Goal: Information Seeking & Learning: Learn about a topic

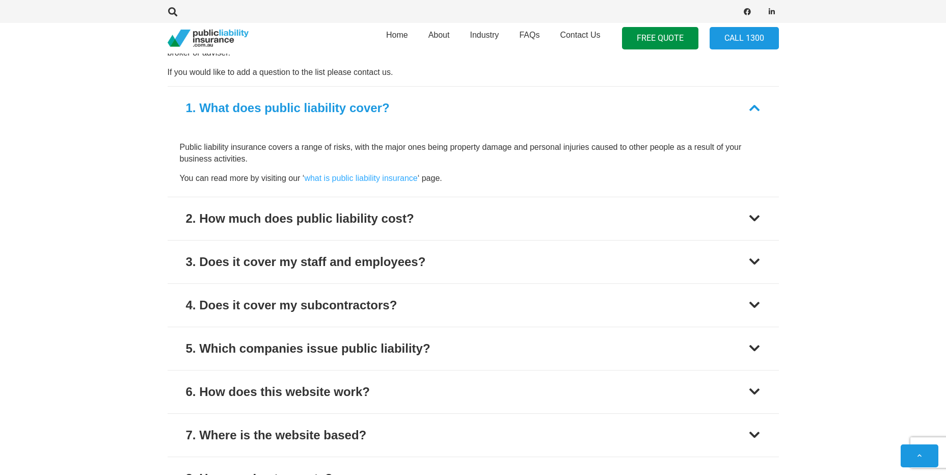
scroll to position [1121, 0]
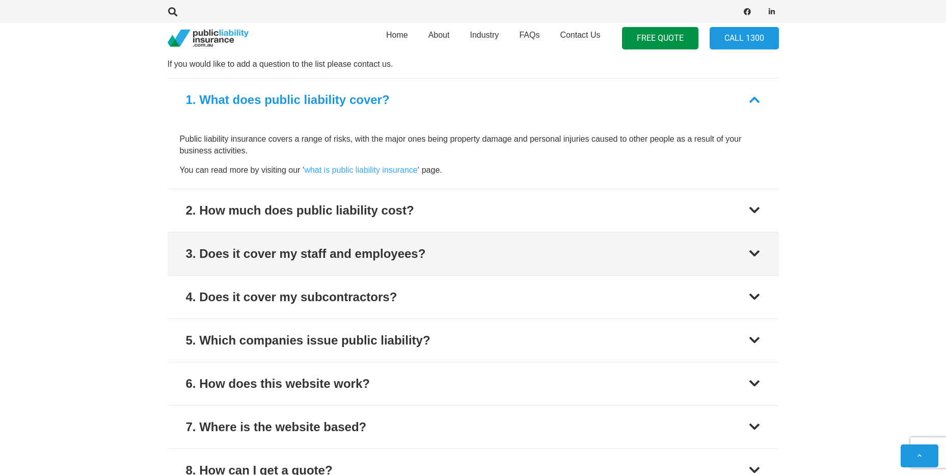
click at [266, 245] on div "3. Does it cover my staff and employees?" at bounding box center [306, 254] width 240 height 18
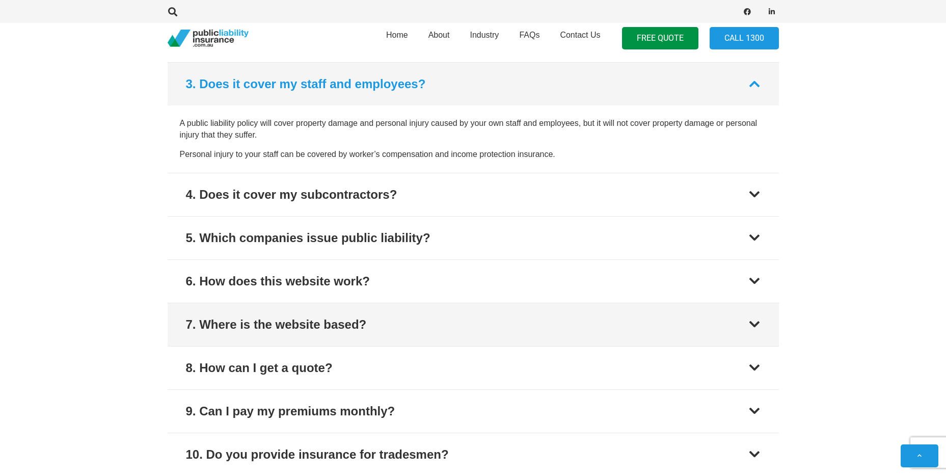
scroll to position [1221, 0]
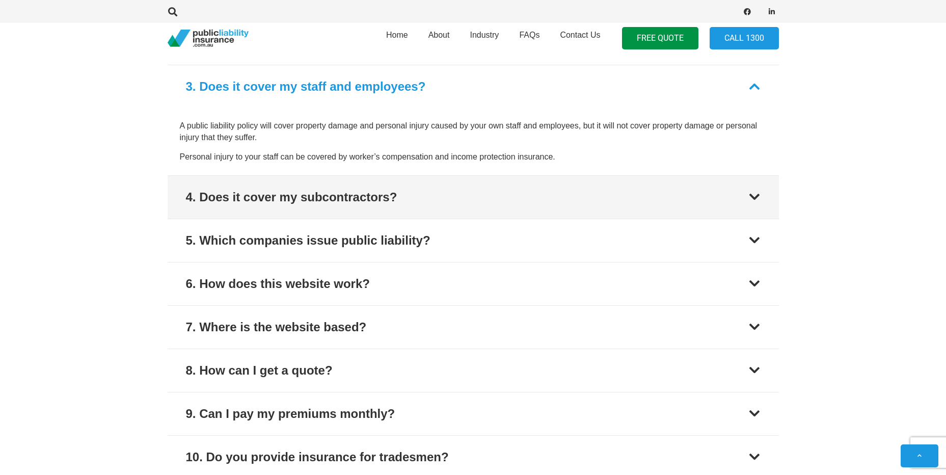
click at [216, 202] on button "4. Does it cover my subcontractors?" at bounding box center [474, 197] width 612 height 43
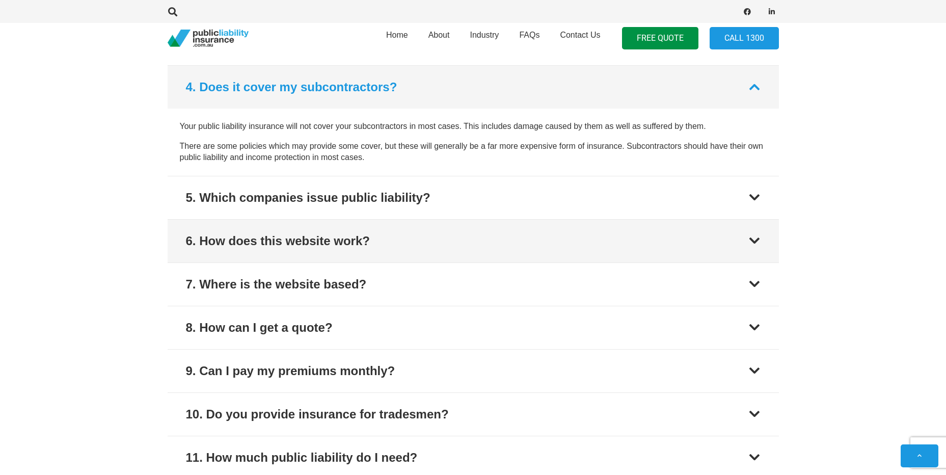
scroll to position [1265, 0]
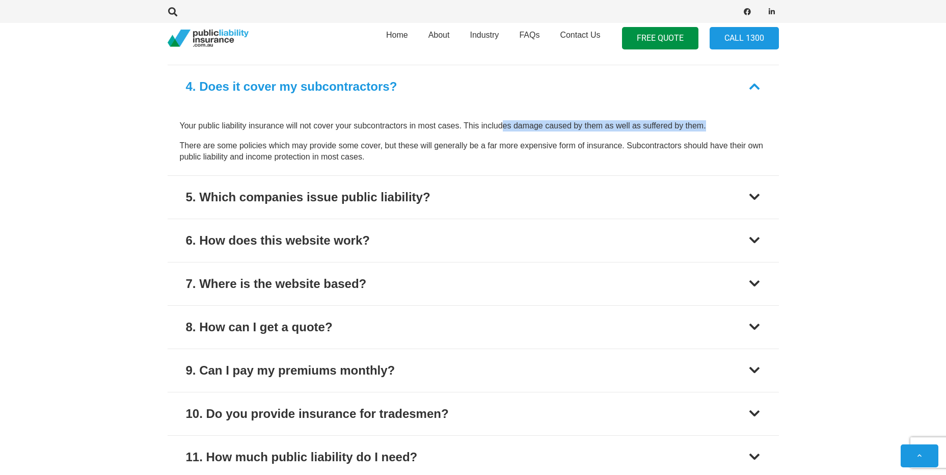
drag, startPoint x: 508, startPoint y: 115, endPoint x: 720, endPoint y: 115, distance: 212.5
click at [720, 120] on p "Your public liability insurance will not cover your subcontractors in most case…" at bounding box center [473, 125] width 587 height 11
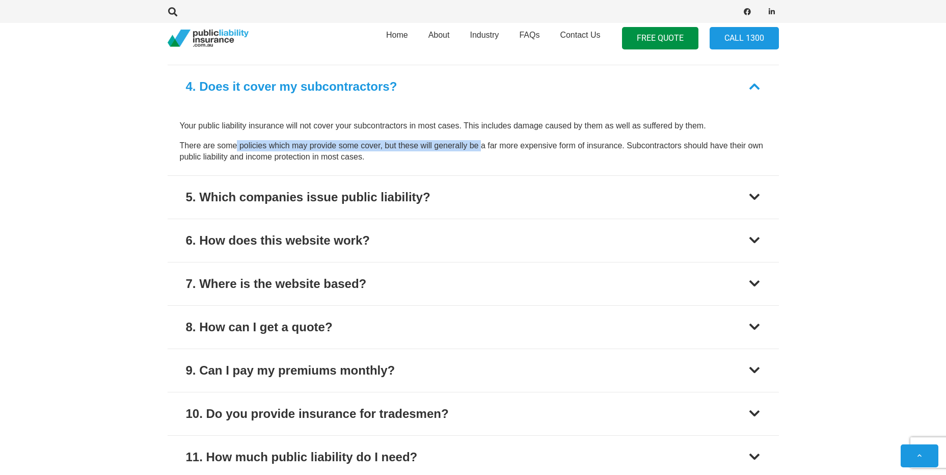
drag, startPoint x: 237, startPoint y: 137, endPoint x: 482, endPoint y: 139, distance: 245.2
click at [482, 140] on p "There are some policies which may provide some cover, but these will generally …" at bounding box center [473, 151] width 587 height 23
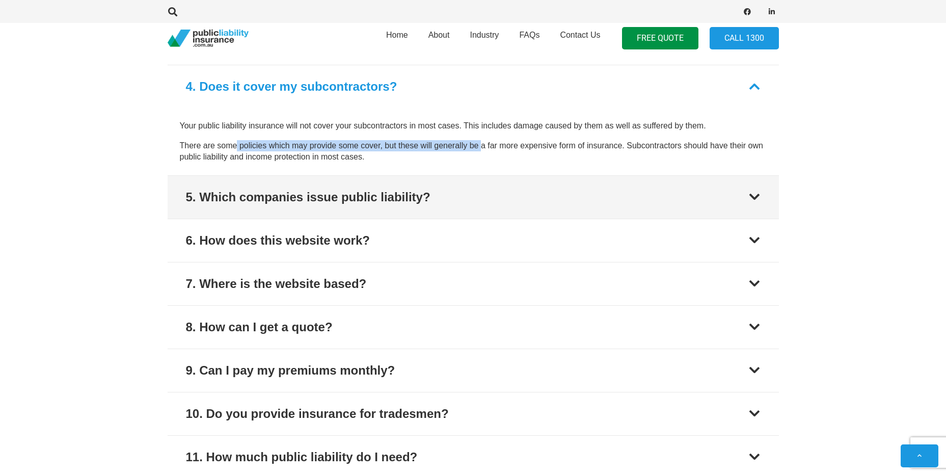
drag, startPoint x: 482, startPoint y: 139, endPoint x: 420, endPoint y: 183, distance: 76.7
click at [420, 188] on div "5. Which companies issue public liability?" at bounding box center [308, 197] width 245 height 18
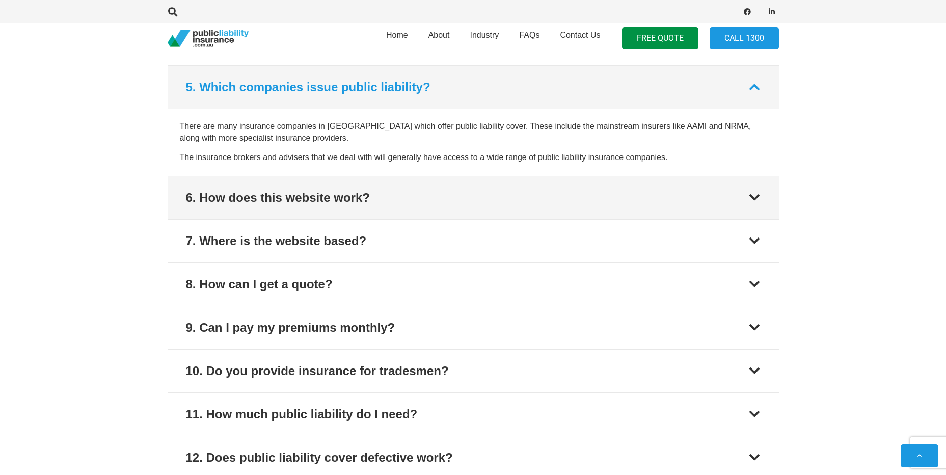
scroll to position [1308, 0]
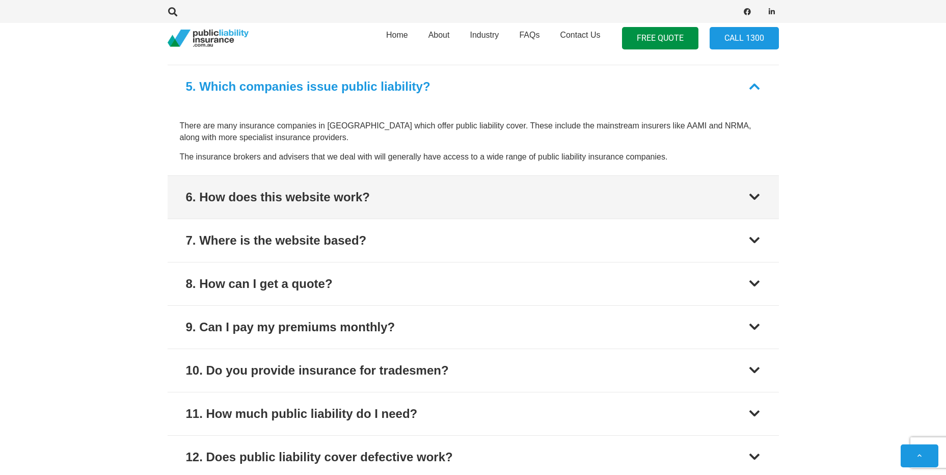
click at [330, 188] on div "6. How does this website work?" at bounding box center [278, 197] width 184 height 18
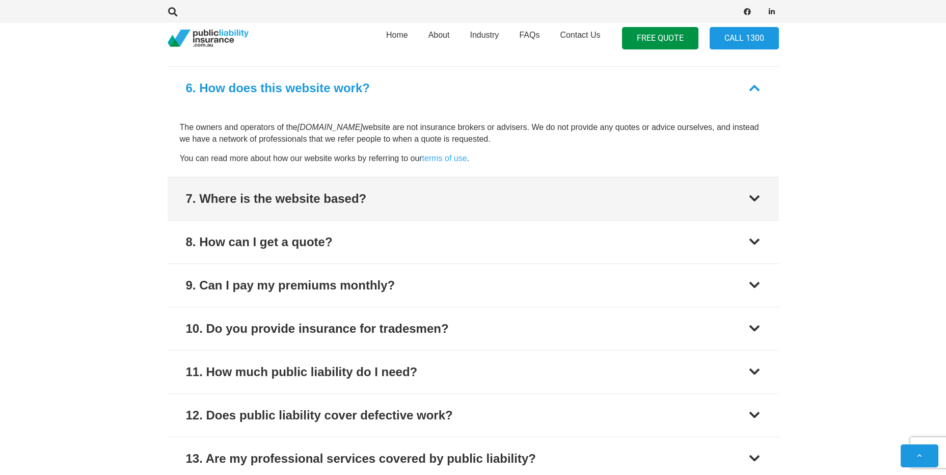
click at [322, 207] on button "7. Where is the website based?" at bounding box center [474, 198] width 612 height 43
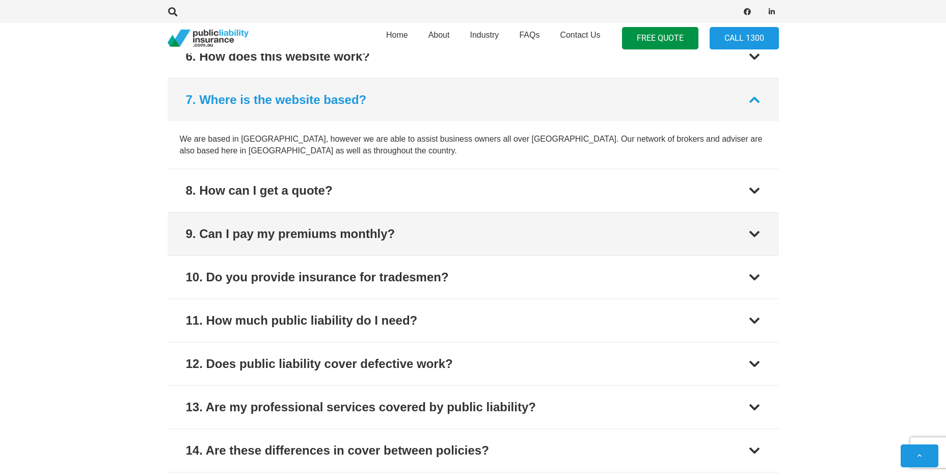
click at [322, 213] on button "9. Can I pay my premiums monthly?" at bounding box center [474, 234] width 612 height 43
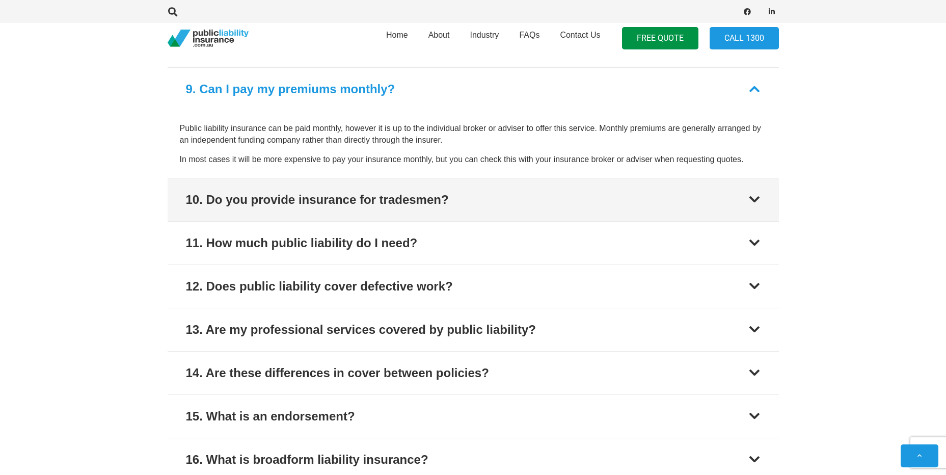
click at [322, 207] on div "1. What does public liability cover? Public liability insurance covers a range …" at bounding box center [474, 101] width 612 height 760
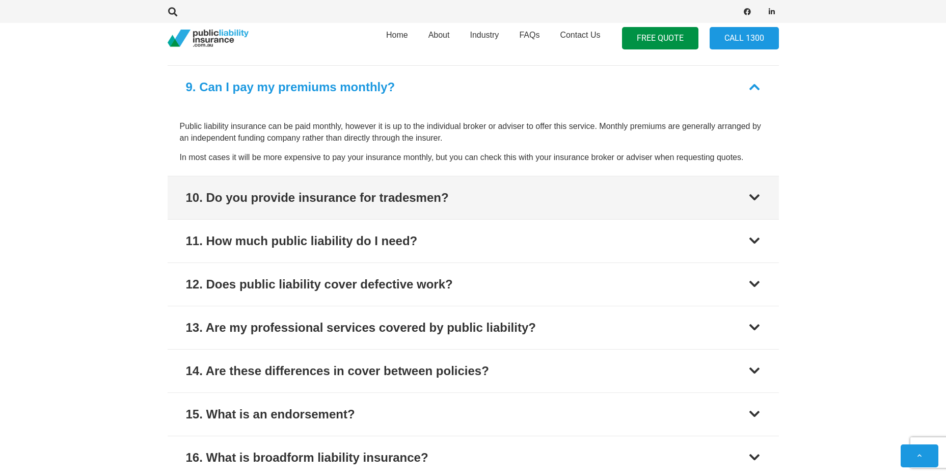
scroll to position [1481, 0]
click at [315, 191] on div "10. Do you provide insurance for tradesmen?" at bounding box center [317, 197] width 263 height 18
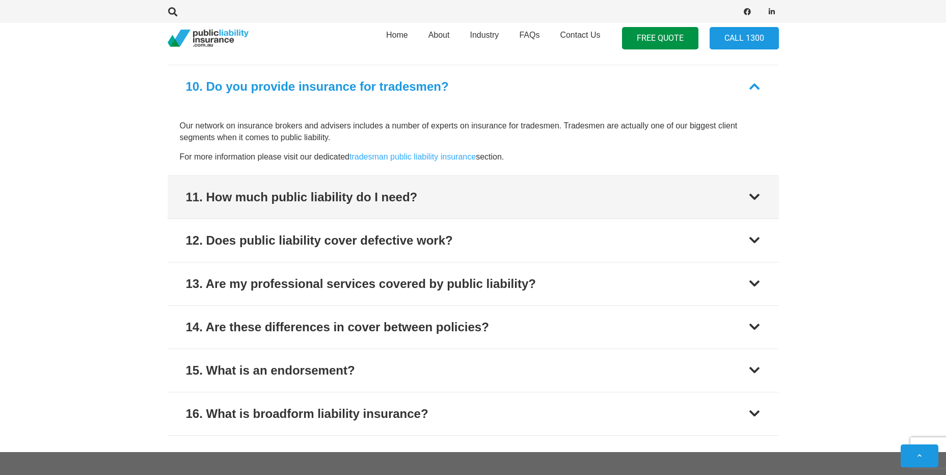
click at [311, 193] on div "11. How much public liability do I need?" at bounding box center [302, 197] width 232 height 18
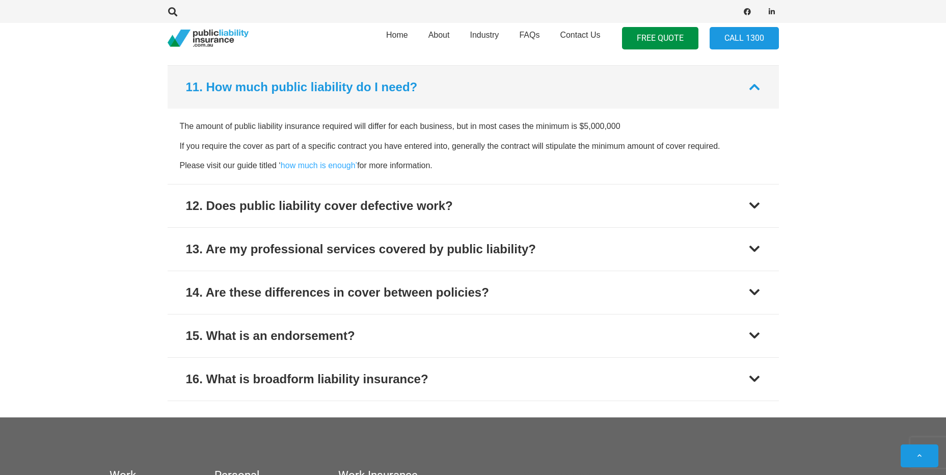
scroll to position [1568, 0]
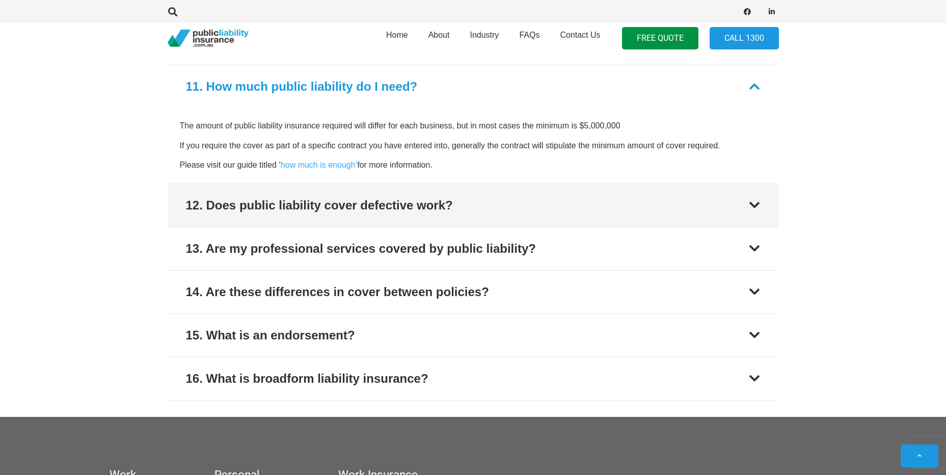
click at [311, 196] on div "12. Does public liability cover defective work?" at bounding box center [319, 205] width 267 height 18
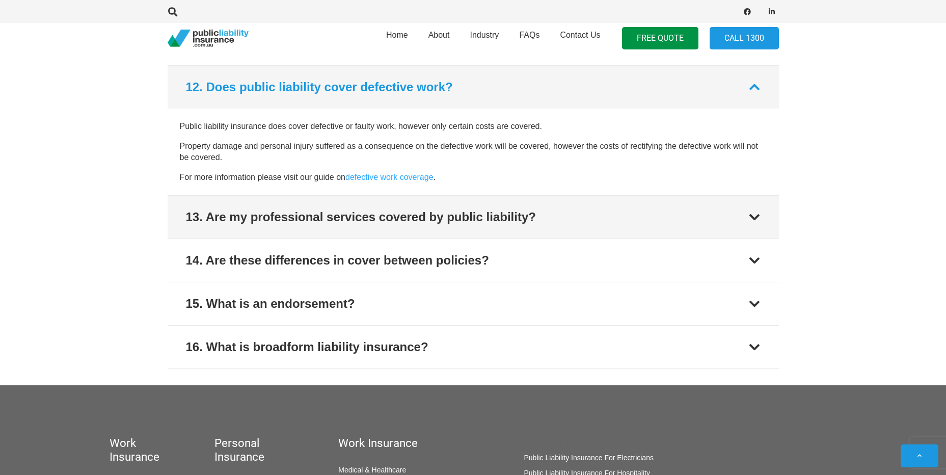
scroll to position [1611, 0]
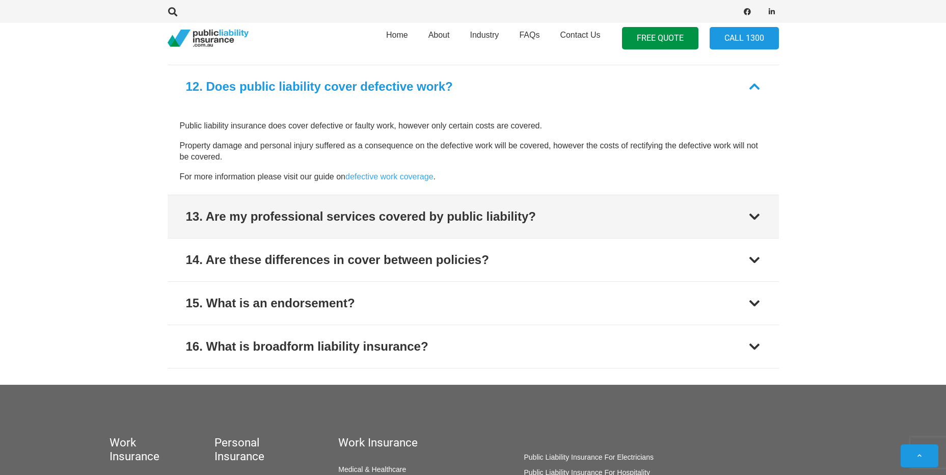
click at [310, 211] on div "13. Are my professional services covered by public liability?" at bounding box center [361, 216] width 350 height 18
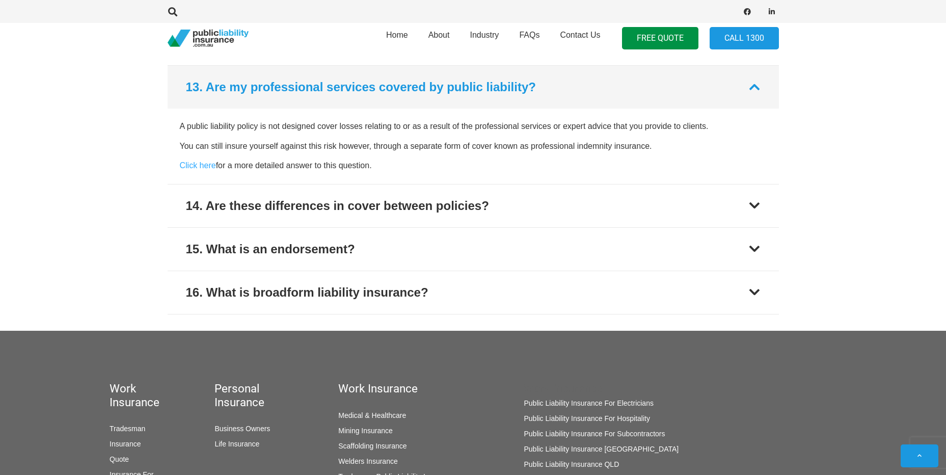
scroll to position [1654, 0]
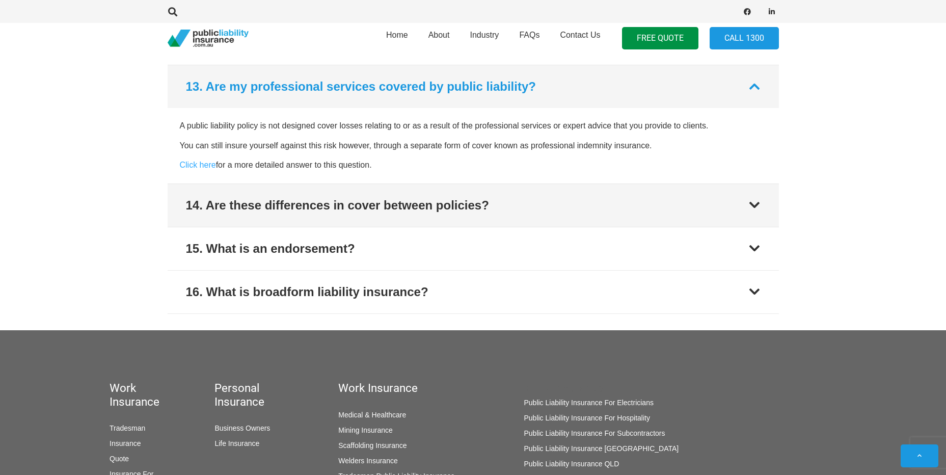
click at [311, 211] on button "14. Are these differences in cover between policies?" at bounding box center [474, 205] width 612 height 43
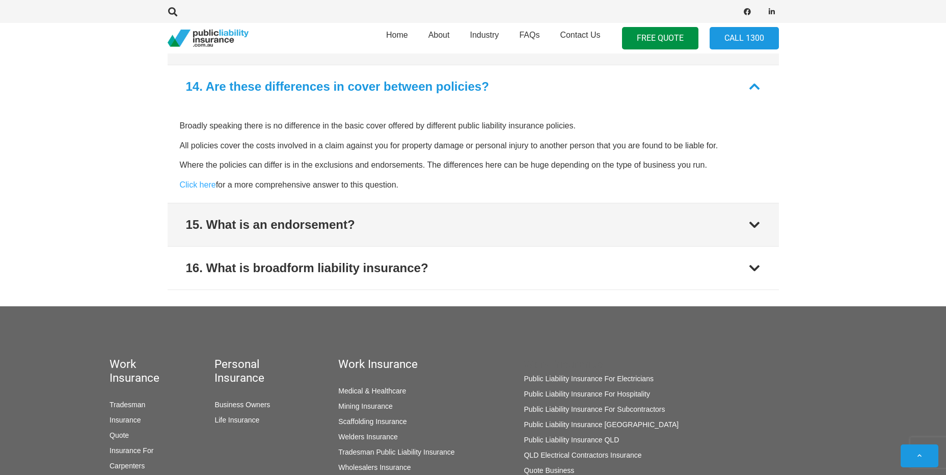
click at [311, 216] on div "15. What is an endorsement?" at bounding box center [270, 225] width 169 height 18
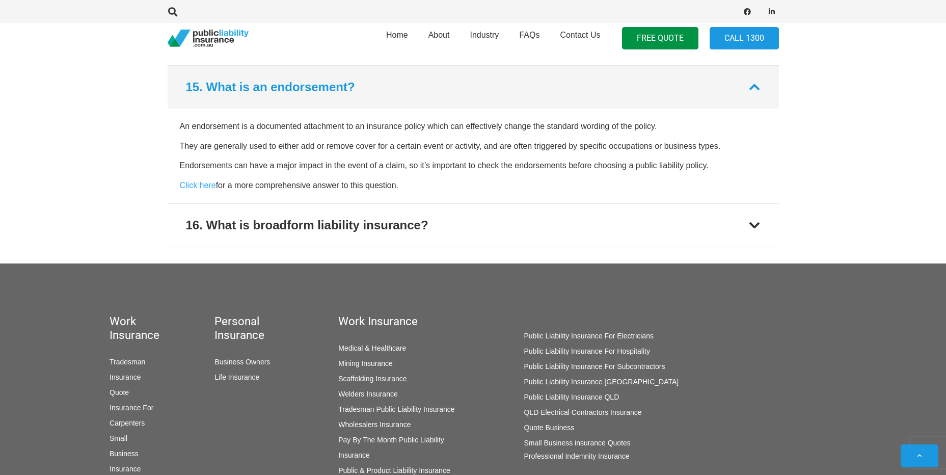
scroll to position [1741, 0]
